Goal: Information Seeking & Learning: Learn about a topic

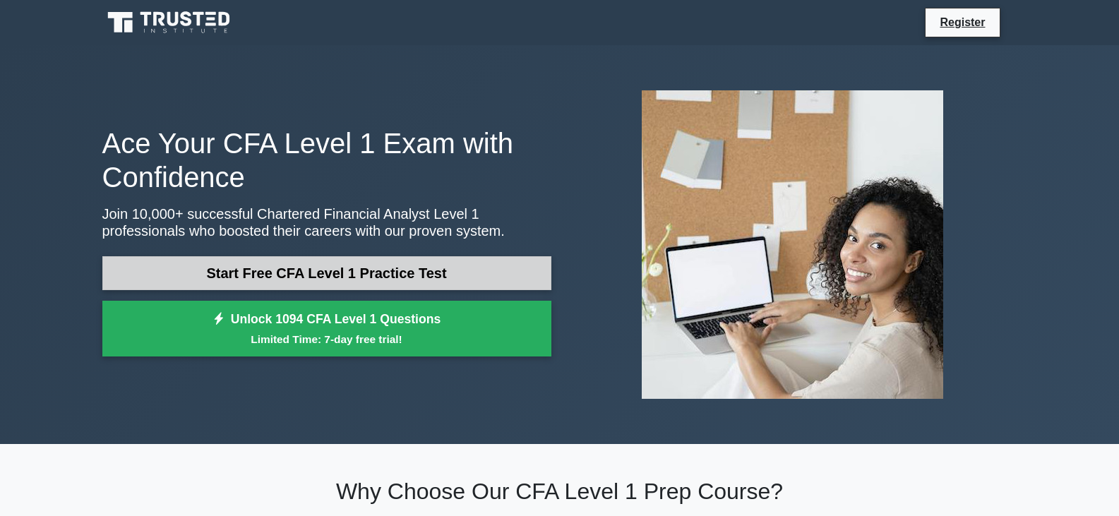
click at [342, 265] on link "Start Free CFA Level 1 Practice Test" at bounding box center [326, 273] width 449 height 34
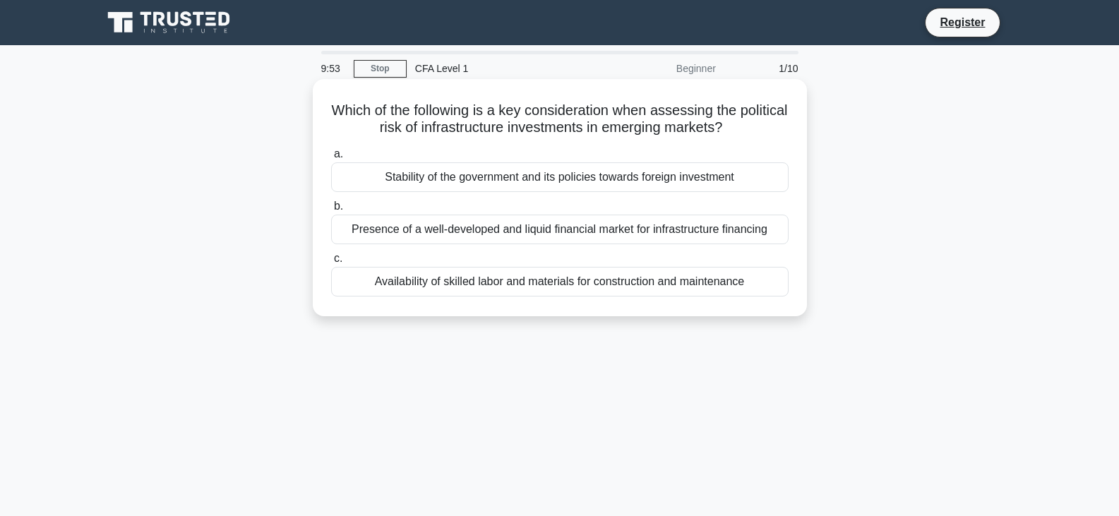
click at [472, 177] on div "Stability of the government and its policies towards foreign investment" at bounding box center [560, 177] width 458 height 30
click at [331, 159] on input "a. Stability of the government and its policies towards foreign investment" at bounding box center [331, 154] width 0 height 9
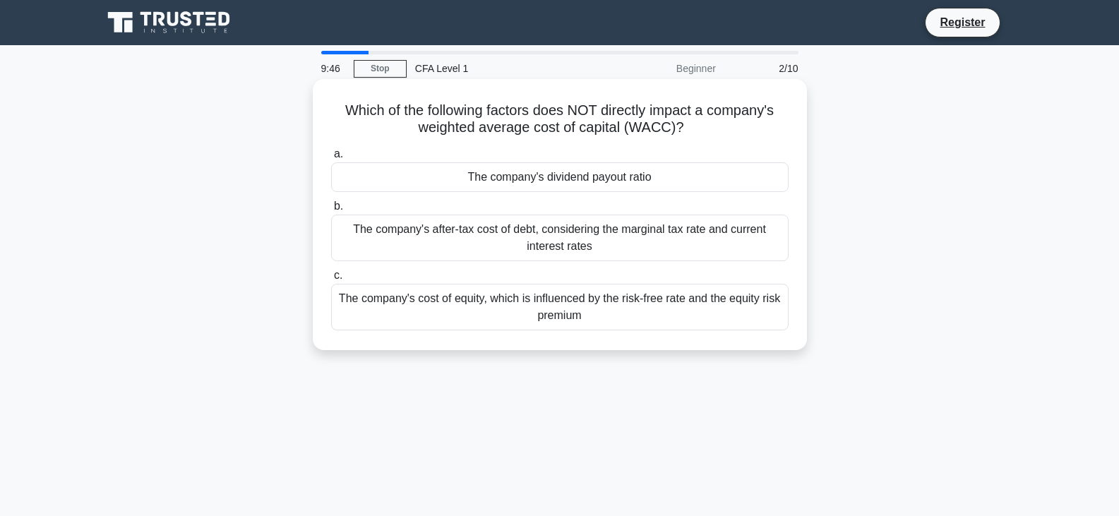
click at [514, 232] on div "The company's after-tax cost of debt, considering the marginal tax rate and cur…" at bounding box center [560, 238] width 458 height 47
click at [331, 211] on input "b. The company's after-tax cost of debt, considering the marginal tax rate and …" at bounding box center [331, 206] width 0 height 9
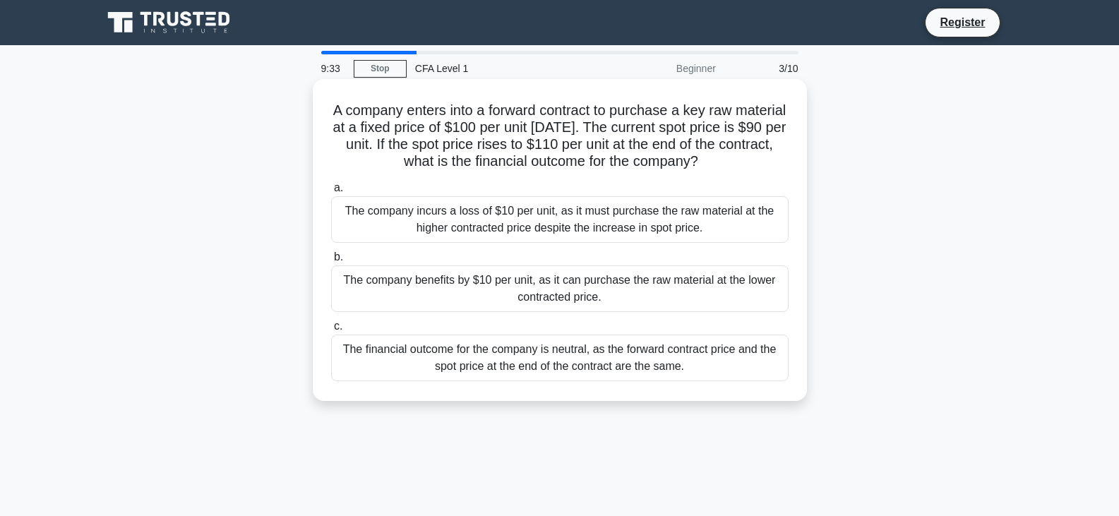
click at [521, 296] on div "The company benefits by $10 per unit, as it can purchase the raw material at th…" at bounding box center [560, 289] width 458 height 47
click at [331, 262] on input "b. The company benefits by $10 per unit, as it can purchase the raw material at…" at bounding box center [331, 257] width 0 height 9
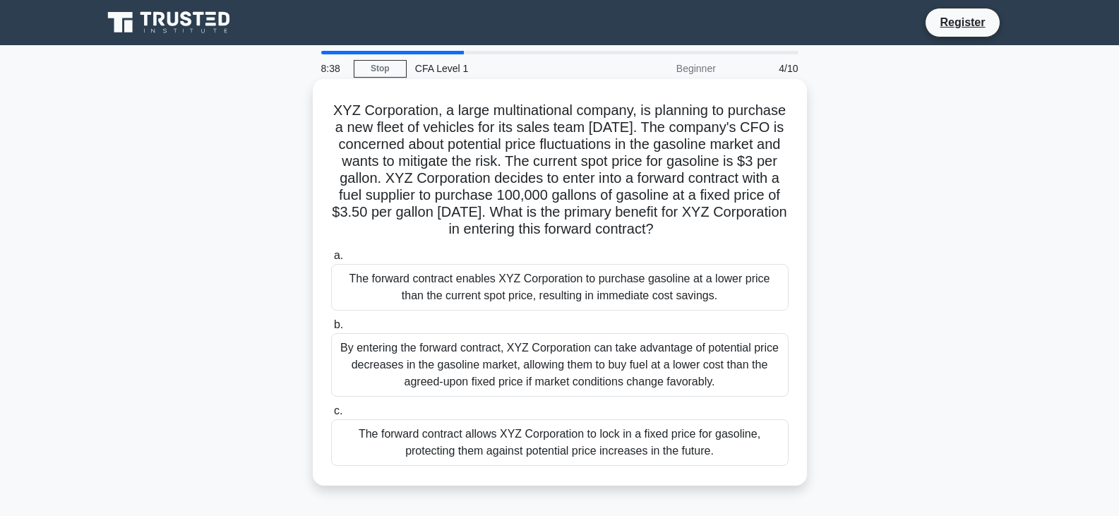
click at [507, 387] on div "By entering the forward contract, XYZ Corporation can take advantage of potenti…" at bounding box center [560, 365] width 458 height 64
click at [331, 330] on input "b. By entering the forward contract, XYZ Corporation can take advantage of pote…" at bounding box center [331, 325] width 0 height 9
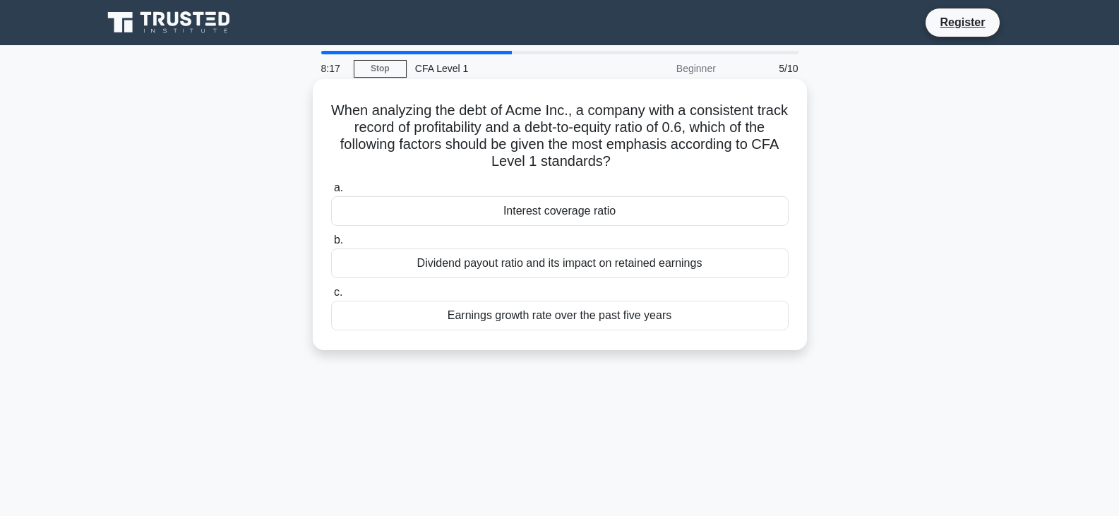
click at [540, 205] on div "Interest coverage ratio" at bounding box center [560, 211] width 458 height 30
click at [331, 193] on input "a. Interest coverage ratio" at bounding box center [331, 188] width 0 height 9
